Goal: Task Accomplishment & Management: Use online tool/utility

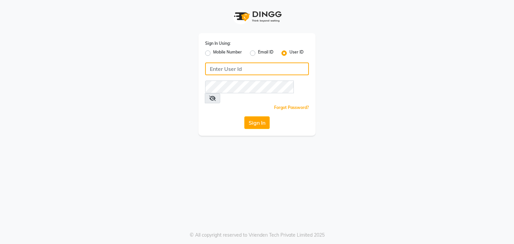
click at [252, 70] on input "Username" at bounding box center [257, 69] width 104 height 13
type input "CHITRA SALON"
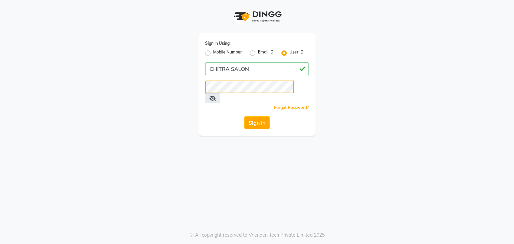
click at [244, 116] on button "Sign In" at bounding box center [256, 122] width 25 height 13
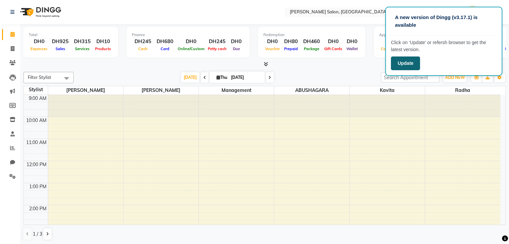
click at [396, 63] on button "Update" at bounding box center [405, 64] width 29 height 14
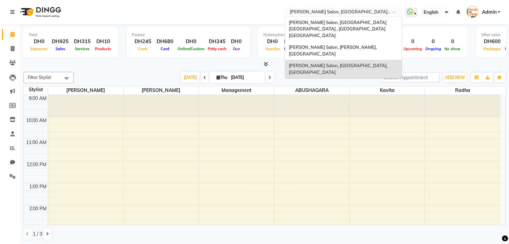
click at [394, 13] on span at bounding box center [396, 14] width 8 height 7
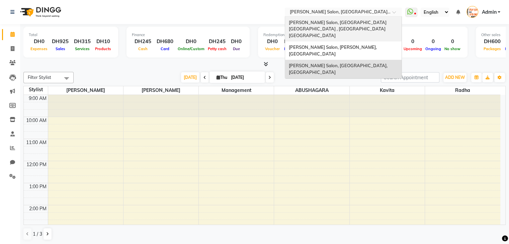
click at [378, 23] on span "[PERSON_NAME] Salon, [GEOGRAPHIC_DATA] [GEOGRAPHIC_DATA] , [GEOGRAPHIC_DATA] [G…" at bounding box center [338, 29] width 99 height 18
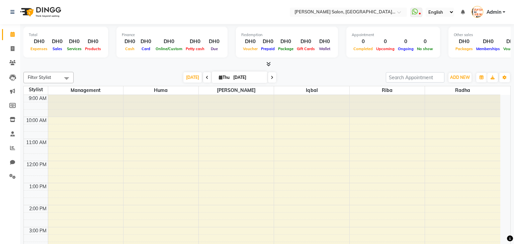
select select "en"
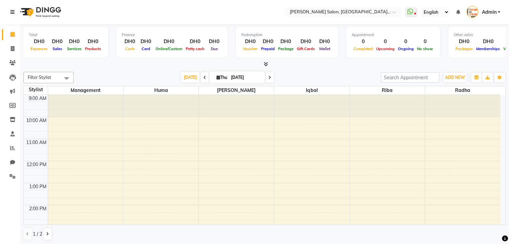
click at [14, 14] on icon at bounding box center [12, 12] width 4 height 5
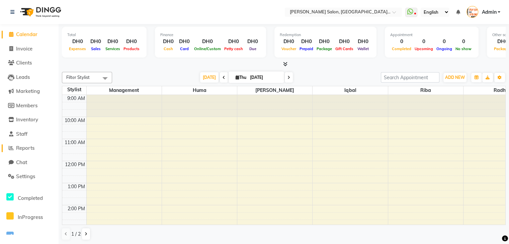
click at [33, 146] on span "Reports" at bounding box center [25, 148] width 18 height 6
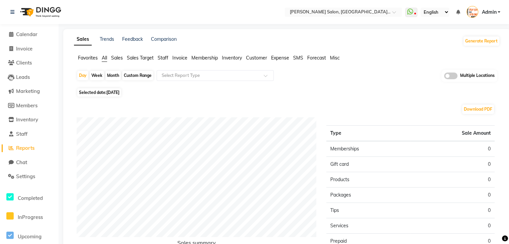
click at [143, 77] on div "Custom Range" at bounding box center [137, 75] width 31 height 9
select select "9"
select select "2025"
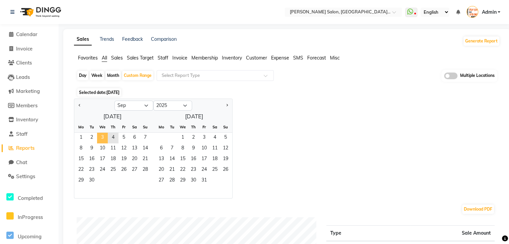
click at [104, 134] on span "3" at bounding box center [102, 138] width 11 height 11
click at [104, 137] on span "3" at bounding box center [102, 138] width 11 height 11
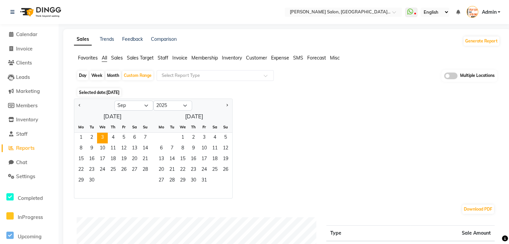
click at [164, 59] on span "Staff" at bounding box center [163, 58] width 11 height 6
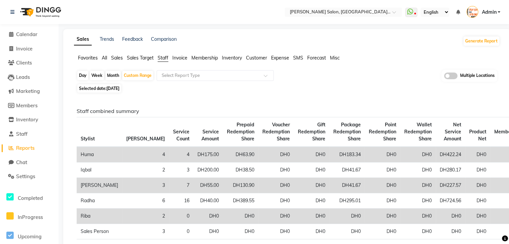
click at [93, 60] on span "Favorites" at bounding box center [88, 58] width 20 height 6
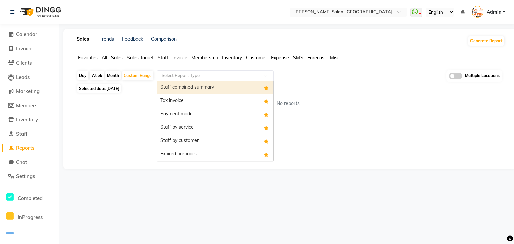
click at [185, 78] on div "Select Report Type" at bounding box center [181, 75] width 38 height 7
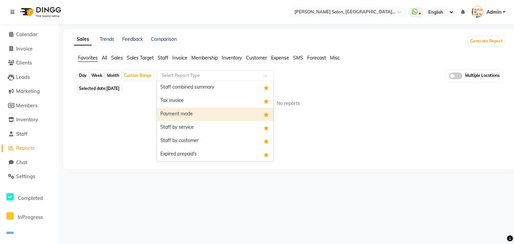
click at [182, 112] on div "Payment mode" at bounding box center [215, 114] width 116 height 13
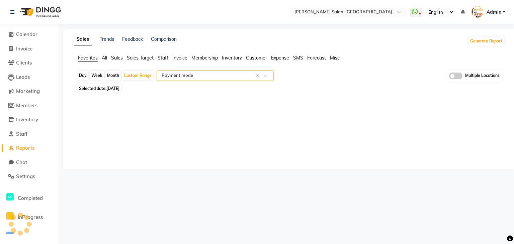
select select "filtered_report"
select select "csv"
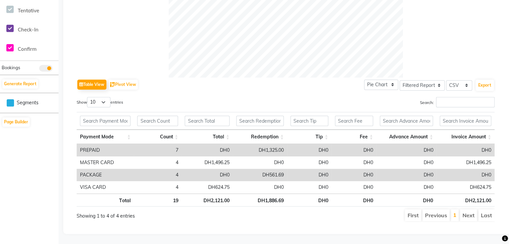
scroll to position [269, 0]
click at [472, 210] on li "Next" at bounding box center [468, 216] width 17 height 12
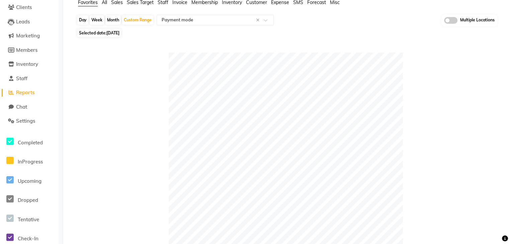
scroll to position [0, 0]
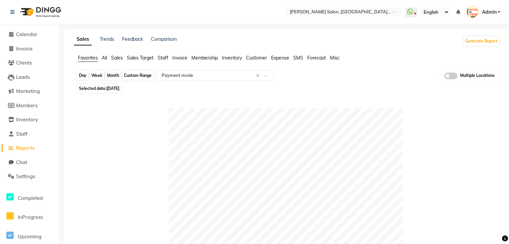
click at [136, 74] on div "Custom Range" at bounding box center [137, 75] width 31 height 9
select select "9"
select select "2025"
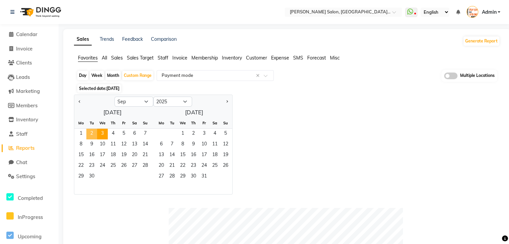
click at [92, 132] on span "2" at bounding box center [91, 134] width 11 height 11
click at [93, 132] on span "2" at bounding box center [91, 134] width 11 height 11
click at [101, 133] on span "3" at bounding box center [102, 134] width 11 height 11
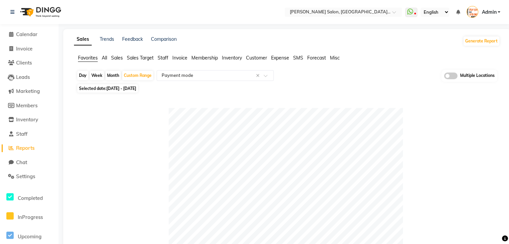
click at [165, 59] on span "Staff" at bounding box center [163, 58] width 11 height 6
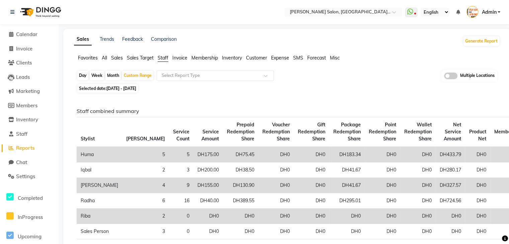
click at [94, 59] on span "Favorites" at bounding box center [88, 58] width 20 height 6
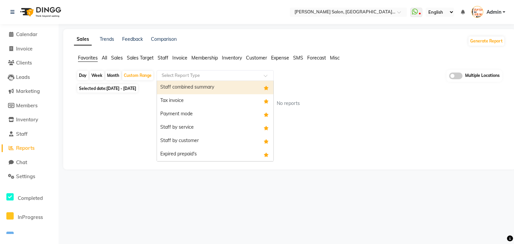
click at [195, 75] on input "text" at bounding box center [208, 75] width 96 height 7
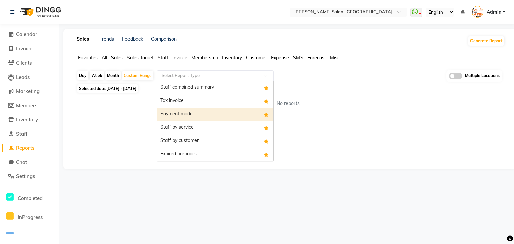
click at [183, 113] on div "Payment mode" at bounding box center [215, 114] width 116 height 13
select select "filtered_report"
select select "csv"
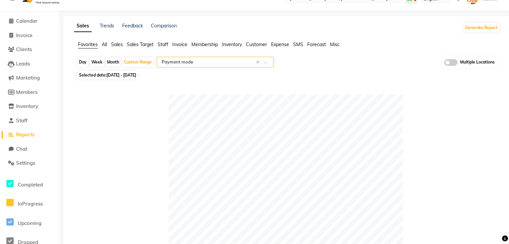
scroll to position [27, 0]
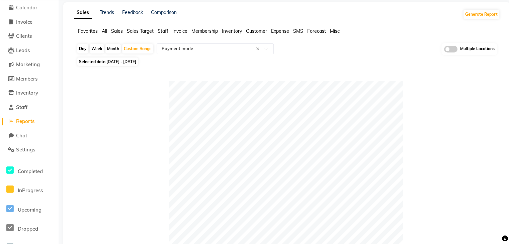
click at [83, 47] on div "Day" at bounding box center [82, 48] width 11 height 9
select select "9"
select select "2025"
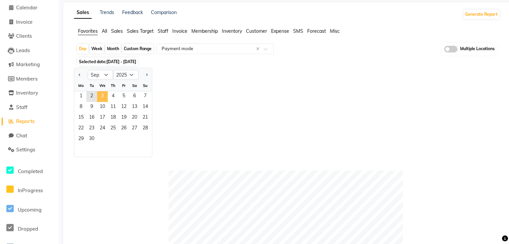
click at [102, 94] on span "3" at bounding box center [102, 96] width 11 height 11
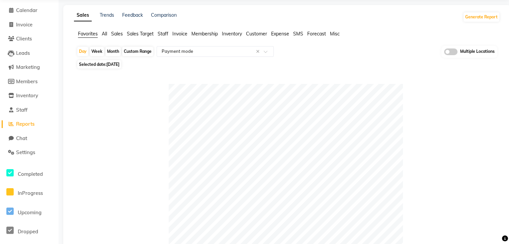
scroll to position [0, 0]
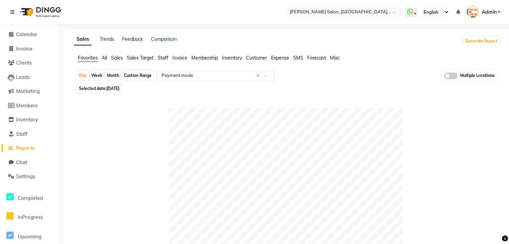
click at [166, 57] on span "Staff" at bounding box center [163, 58] width 11 height 6
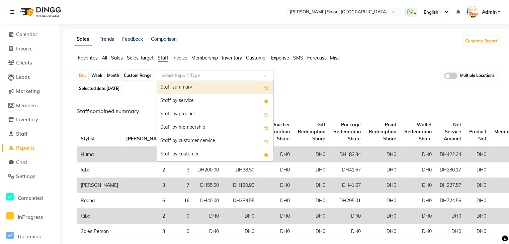
click at [218, 75] on input "text" at bounding box center [208, 75] width 96 height 7
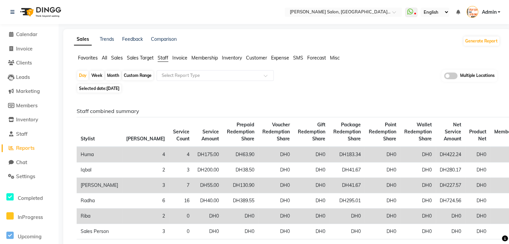
click at [204, 58] on span "Membership" at bounding box center [204, 58] width 26 height 6
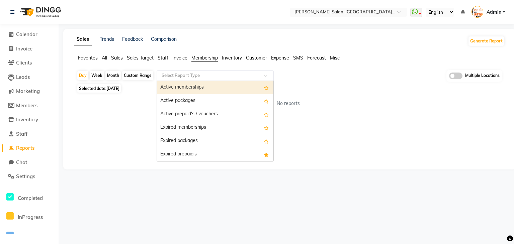
click at [216, 73] on input "text" at bounding box center [208, 75] width 96 height 7
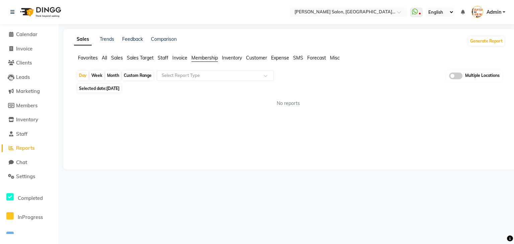
click at [164, 60] on span "Staff" at bounding box center [163, 58] width 11 height 6
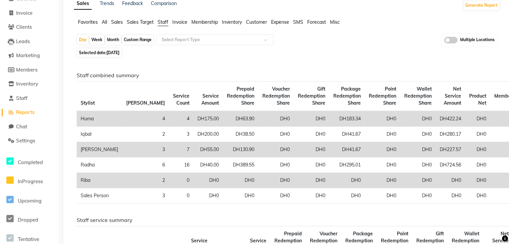
scroll to position [40, 0]
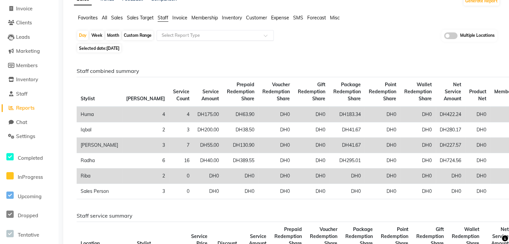
click at [256, 32] on input "text" at bounding box center [208, 35] width 96 height 7
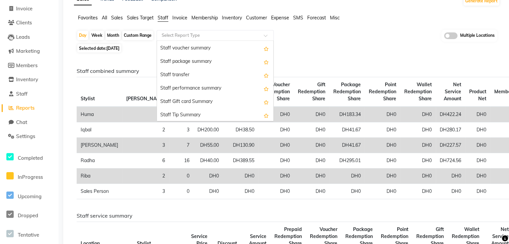
scroll to position [214, 0]
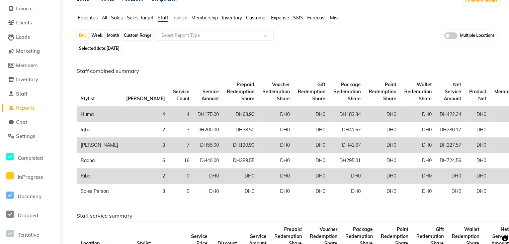
click at [296, 49] on div "Selected date: [DATE]" at bounding box center [288, 48] width 423 height 7
click at [119, 19] on span "Sales" at bounding box center [117, 18] width 12 height 6
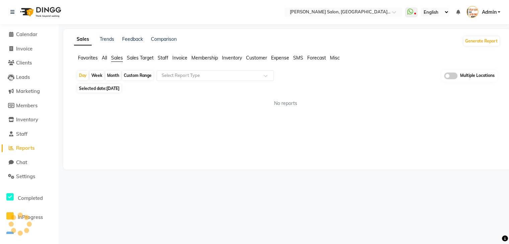
scroll to position [0, 0]
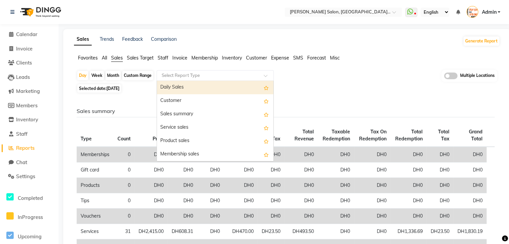
click at [232, 76] on input "text" at bounding box center [208, 75] width 96 height 7
